Goal: Use online tool/utility: Utilize a website feature to perform a specific function

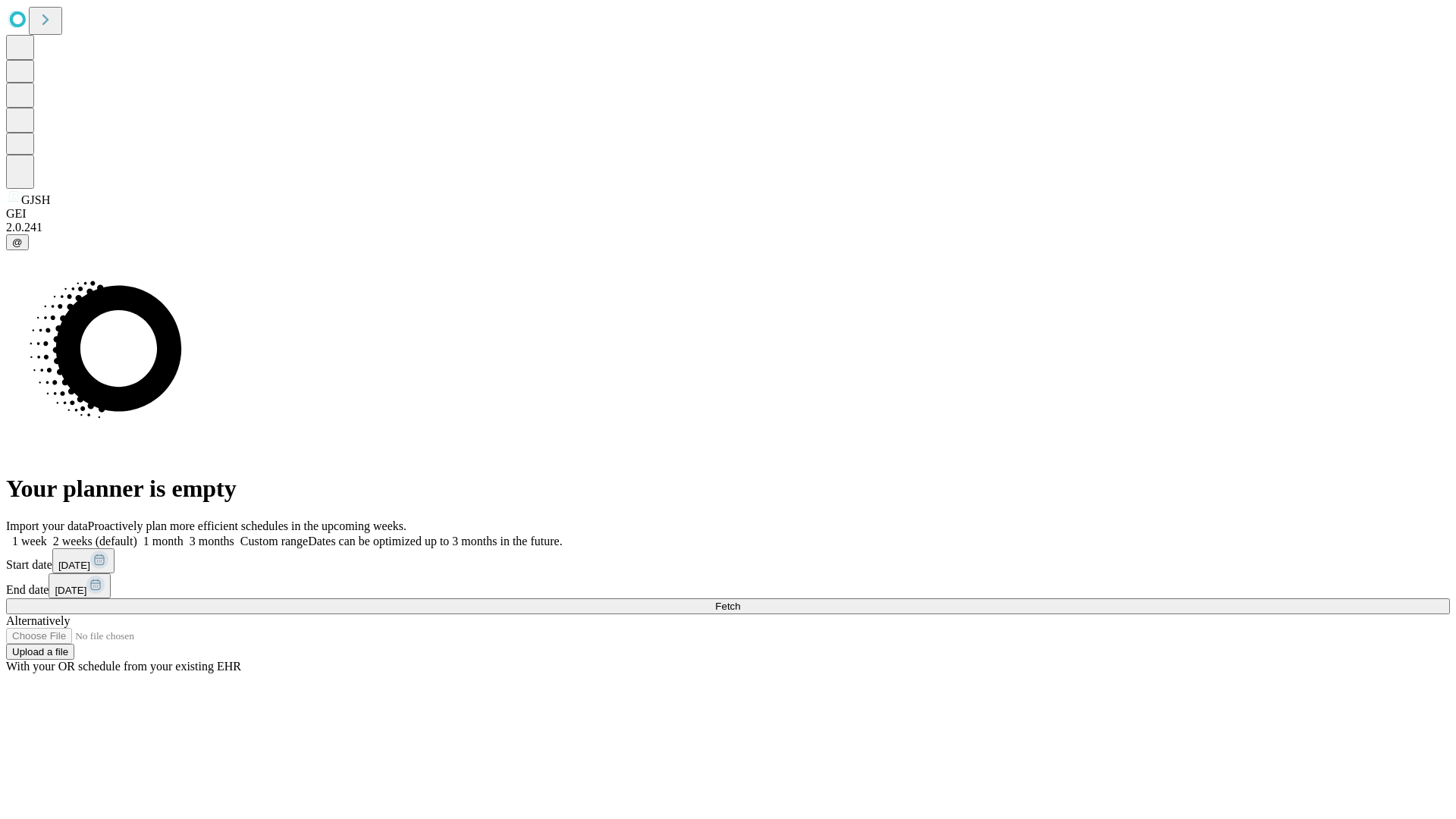
click at [740, 601] on span "Fetch" at bounding box center [727, 606] width 25 height 12
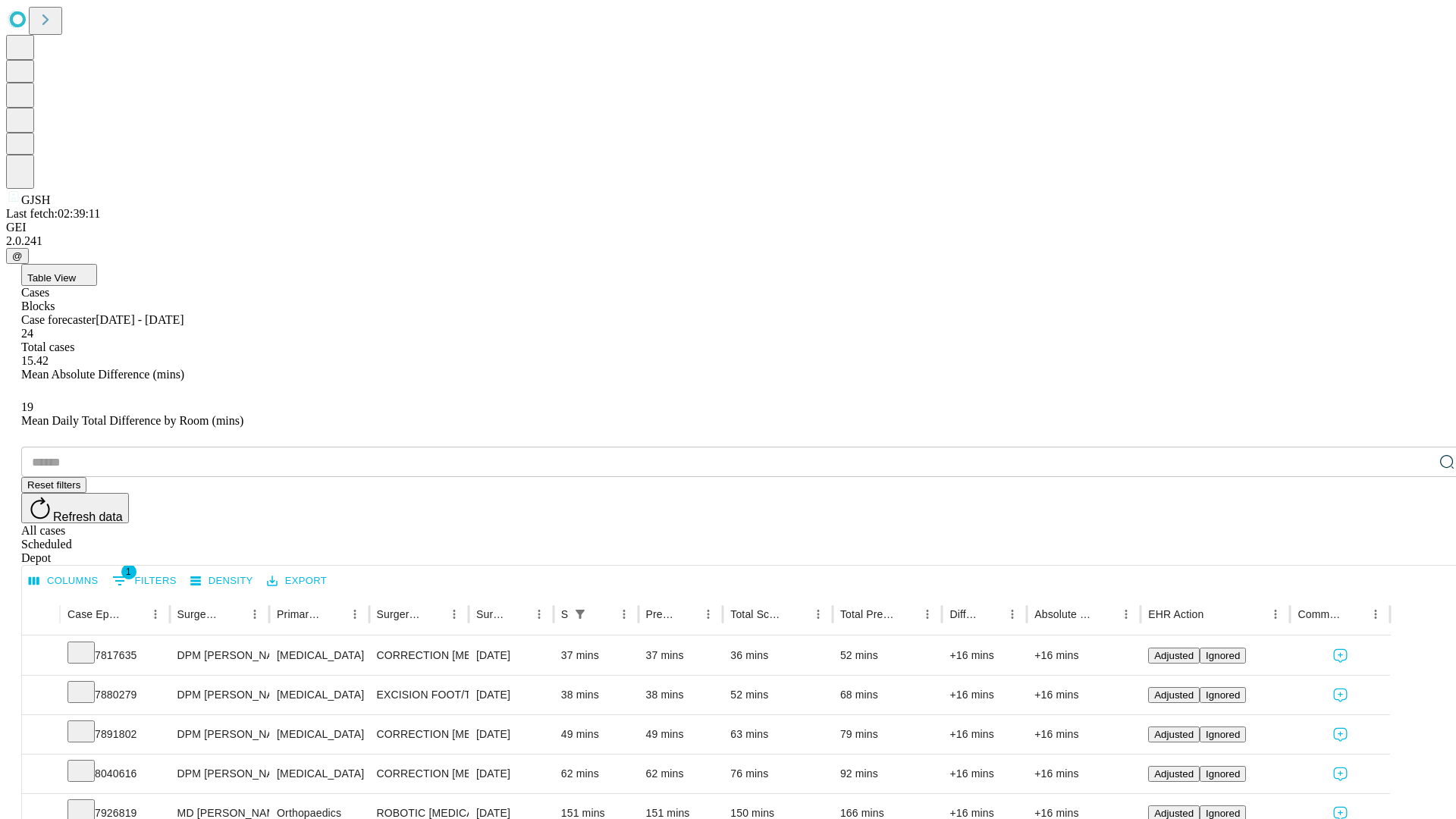
click at [76, 272] on span "Table View" at bounding box center [51, 277] width 48 height 12
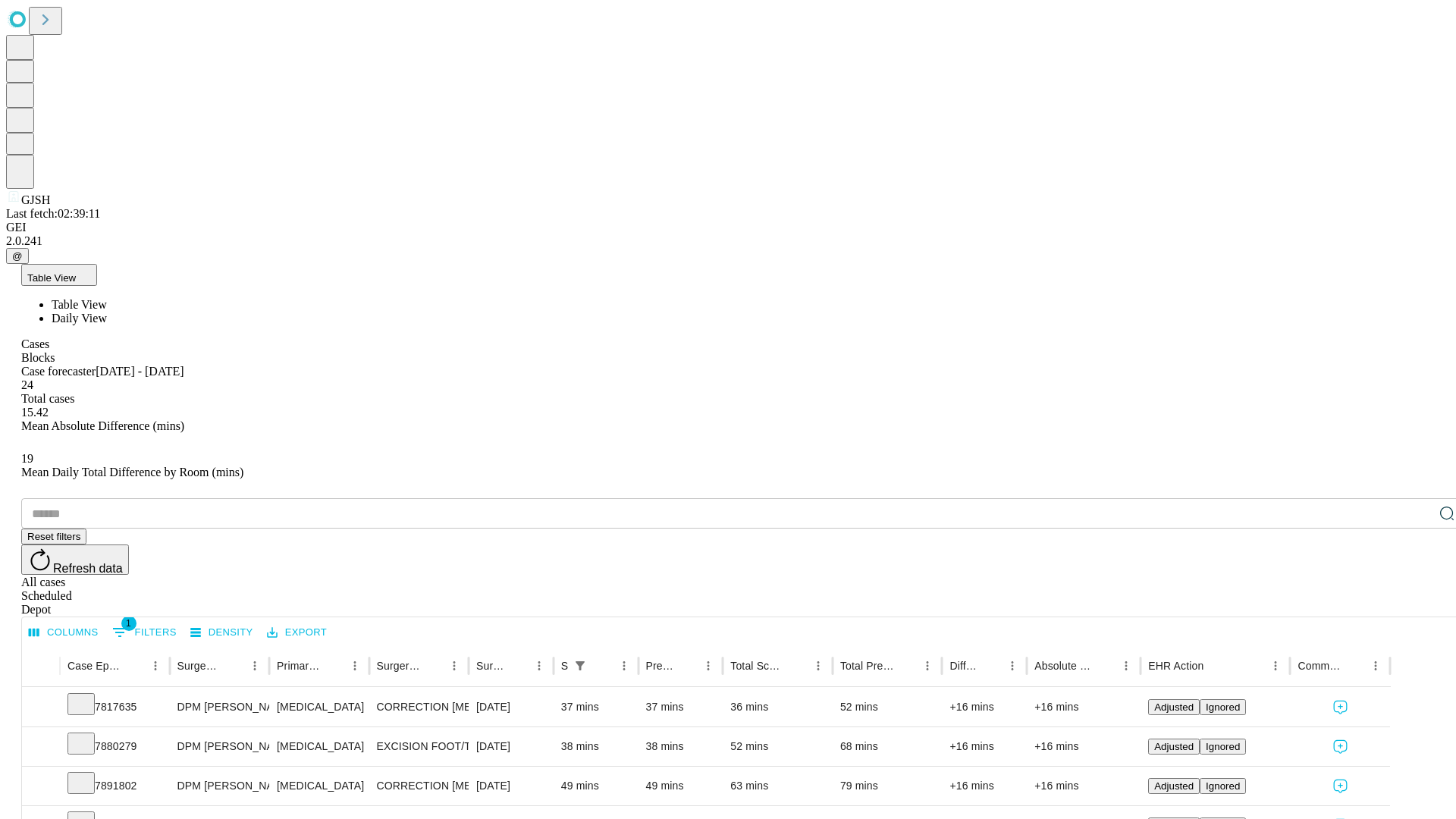
click at [107, 312] on span "Daily View" at bounding box center [78, 318] width 55 height 13
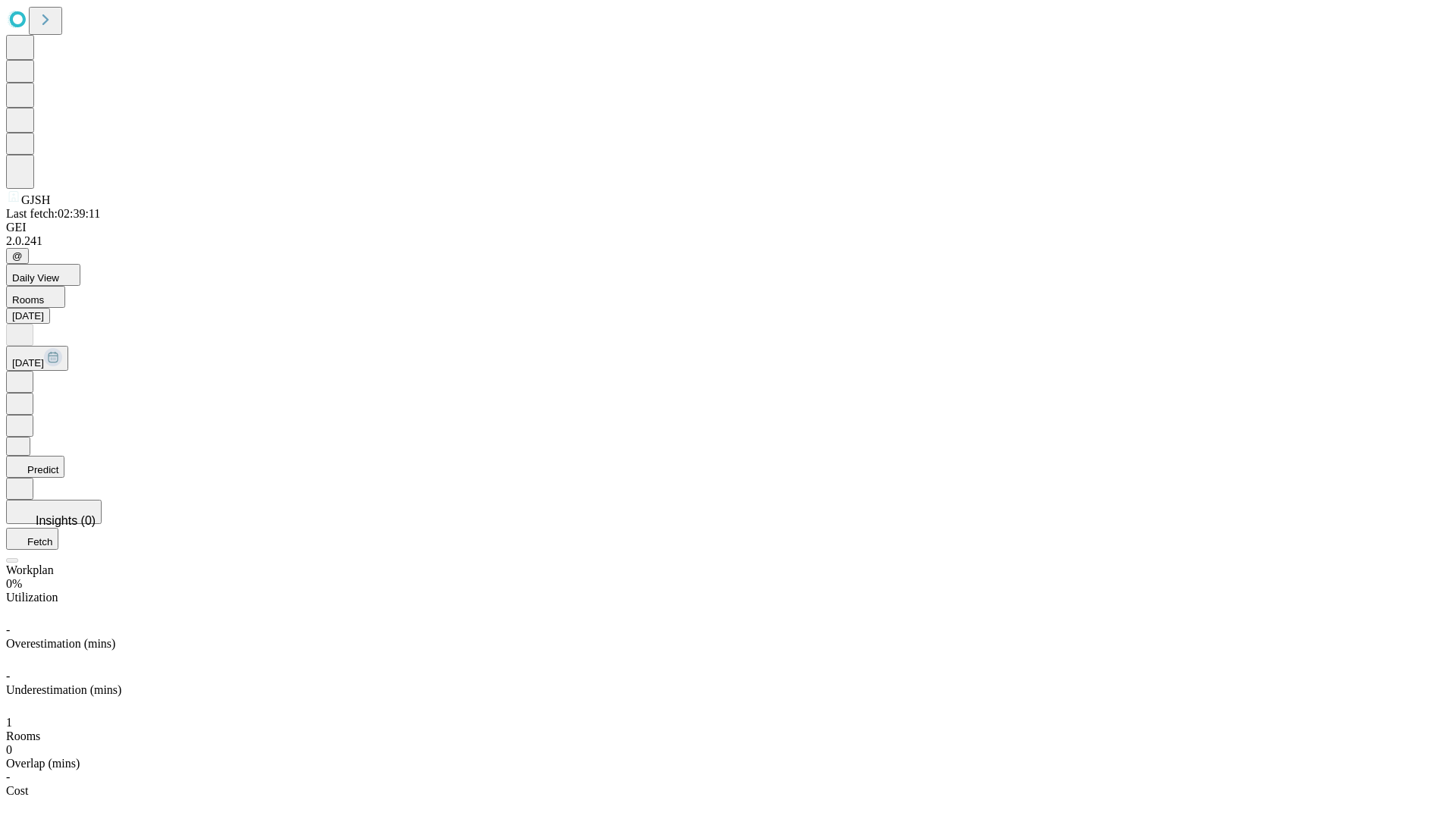
click at [64, 455] on button "Predict" at bounding box center [35, 466] width 58 height 22
